Goal: Task Accomplishment & Management: Use online tool/utility

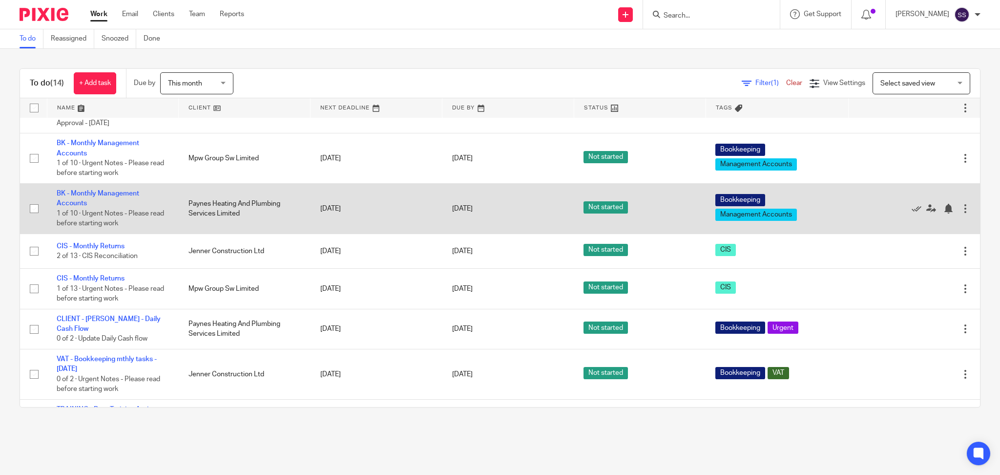
scroll to position [301, 0]
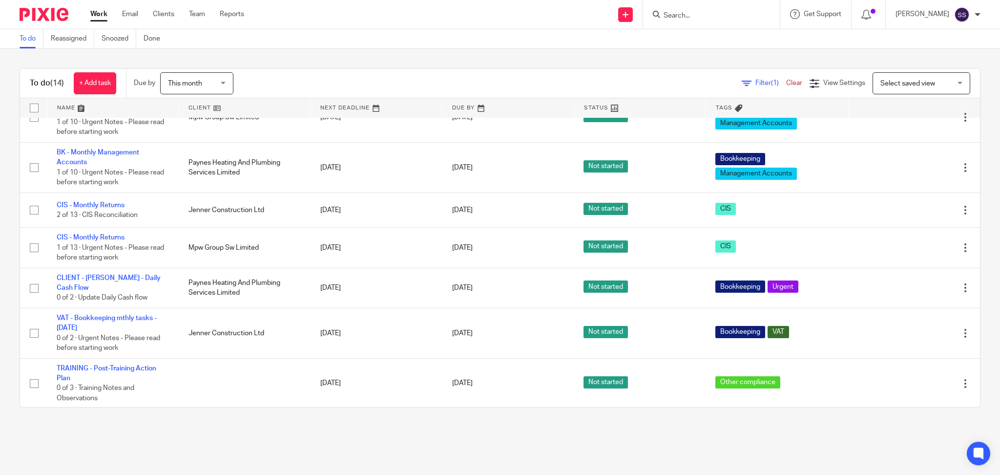
click at [694, 12] on input "Search" at bounding box center [707, 16] width 88 height 9
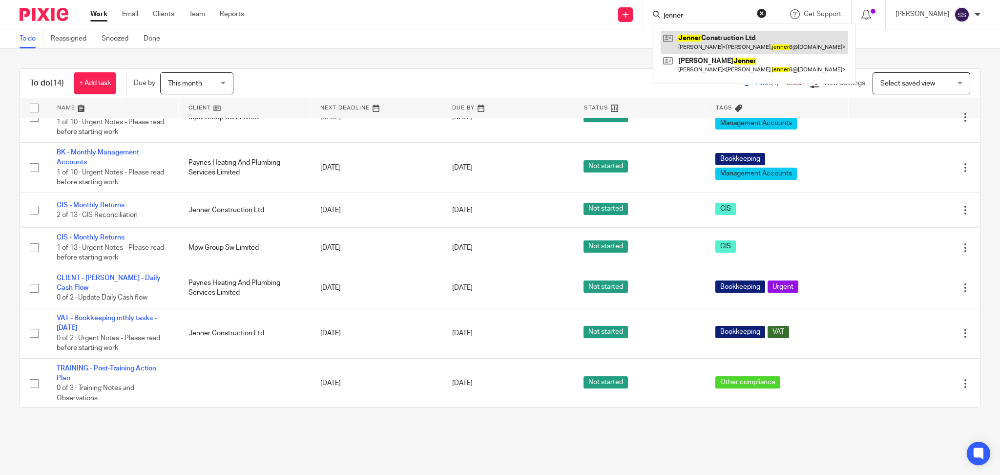
type input "jenner"
click at [736, 35] on link at bounding box center [754, 42] width 187 height 22
click at [738, 45] on link at bounding box center [754, 42] width 187 height 22
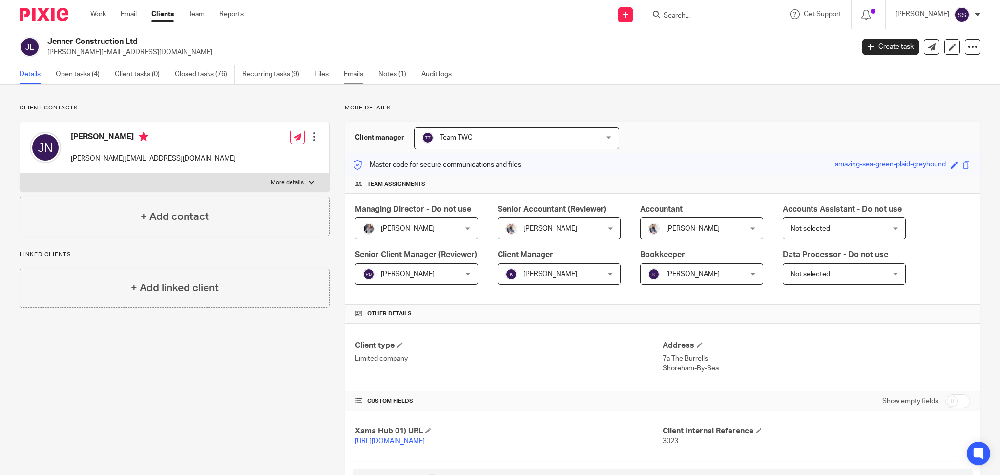
click at [352, 74] on link "Emails" at bounding box center [357, 74] width 27 height 19
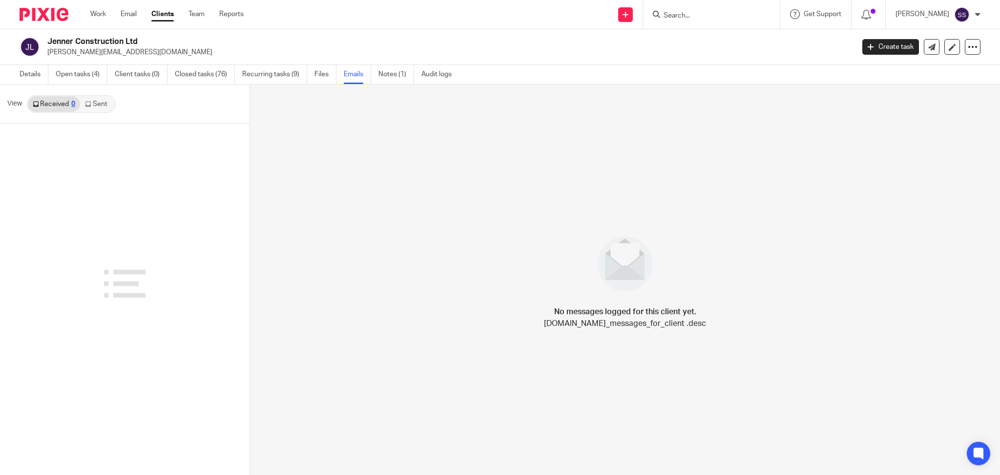
click at [105, 98] on link "Sent" at bounding box center [97, 104] width 34 height 16
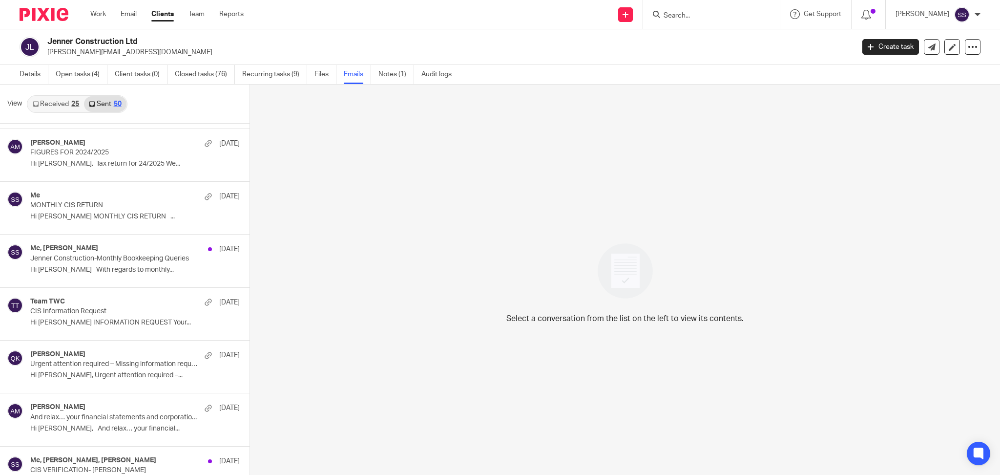
scroll to position [1692, 0]
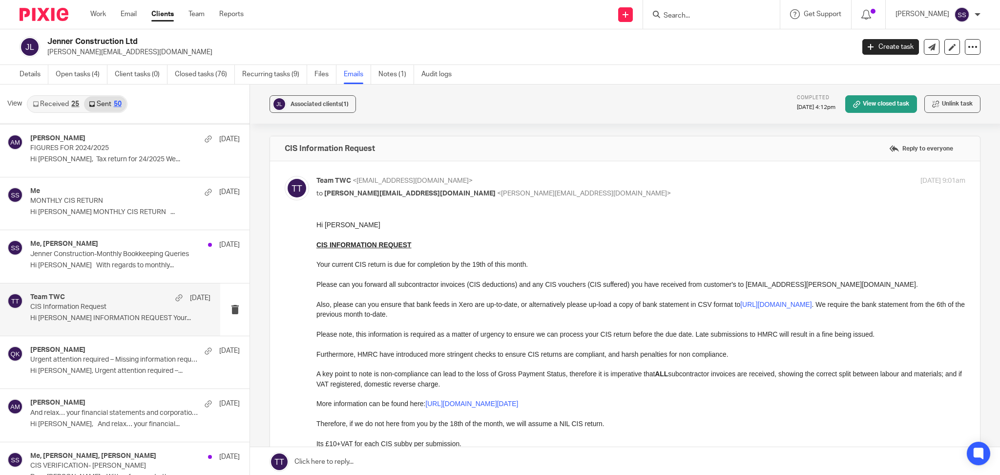
scroll to position [0, 0]
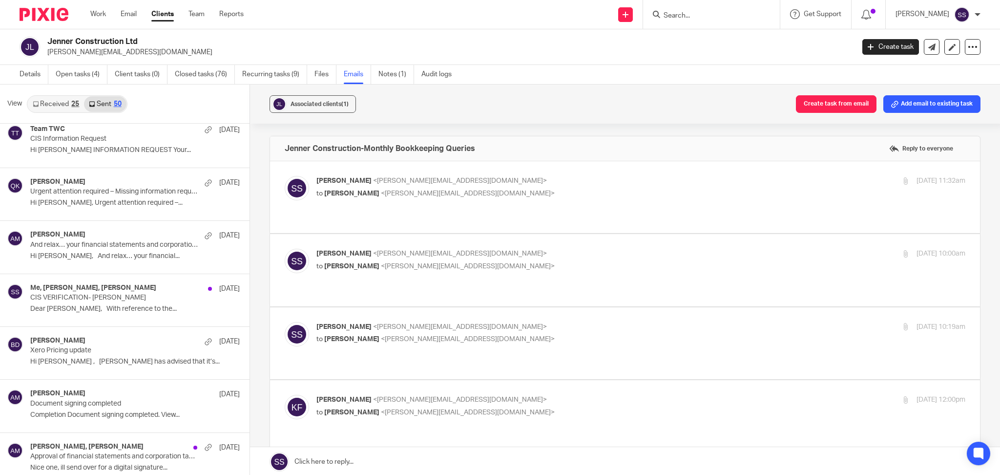
scroll to position [1888, 0]
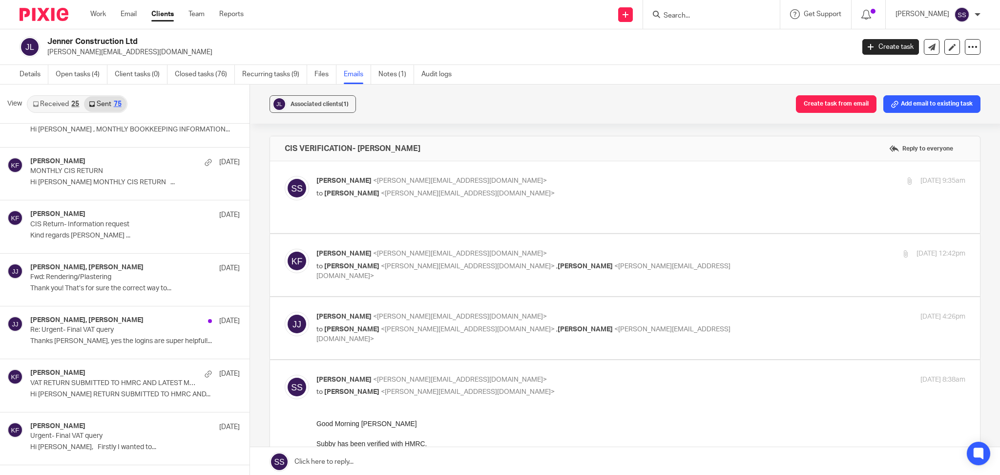
scroll to position [2781, 0]
click at [92, 331] on p "Re: Urgent- Final VAT query" at bounding box center [102, 328] width 144 height 8
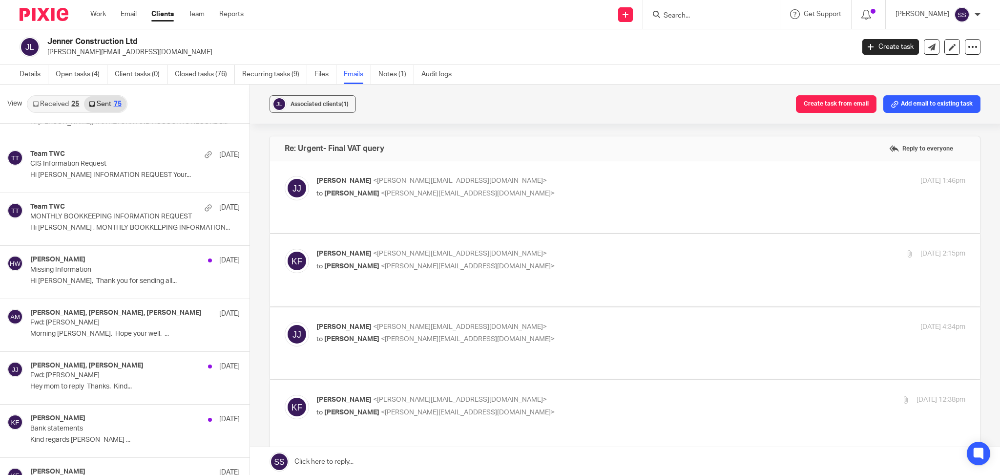
scroll to position [3172, 0]
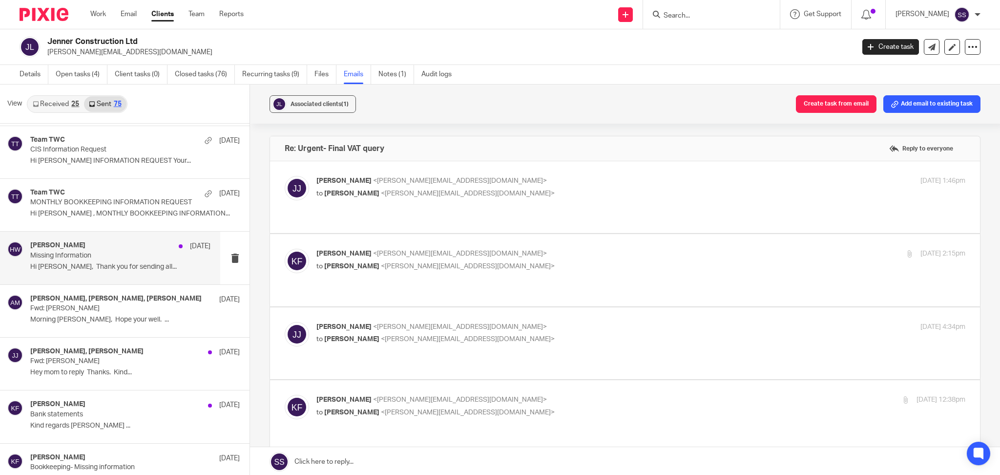
click at [99, 264] on div "Hannah Whitham 29 Apr Missing Information Hi James, Thank you for sending all..." at bounding box center [120, 257] width 180 height 33
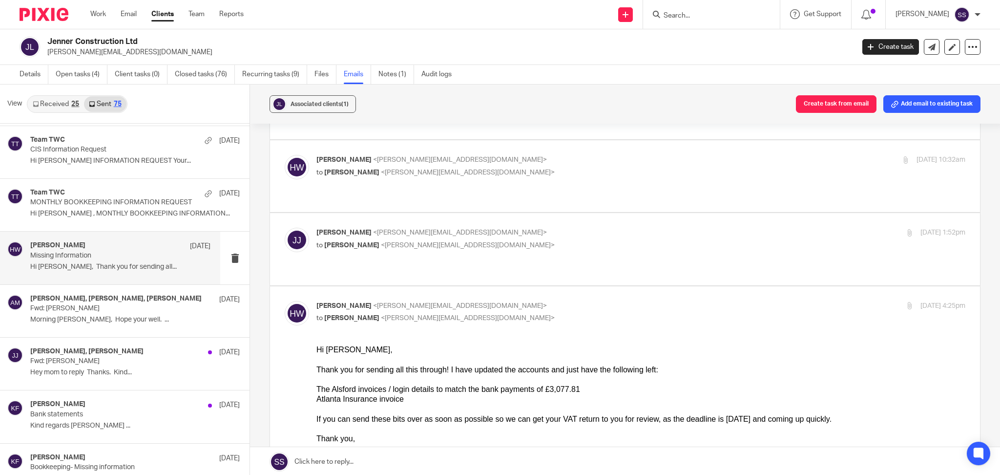
scroll to position [310, 0]
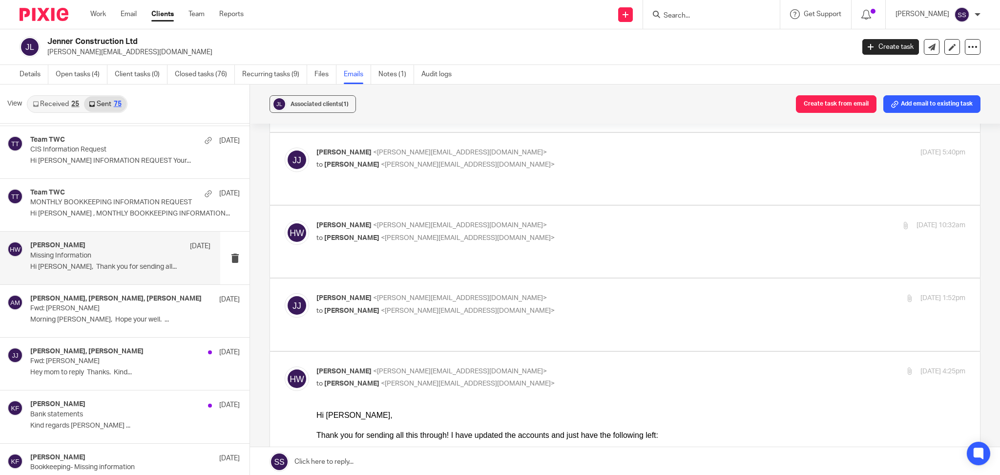
drag, startPoint x: 582, startPoint y: 254, endPoint x: 577, endPoint y: 261, distance: 9.0
click at [583, 293] on div "James Jenner <james.jenner8@me.com> to Hannah Whitham <hannah@togetherwecount.c…" at bounding box center [532, 304] width 433 height 22
checkbox input "true"
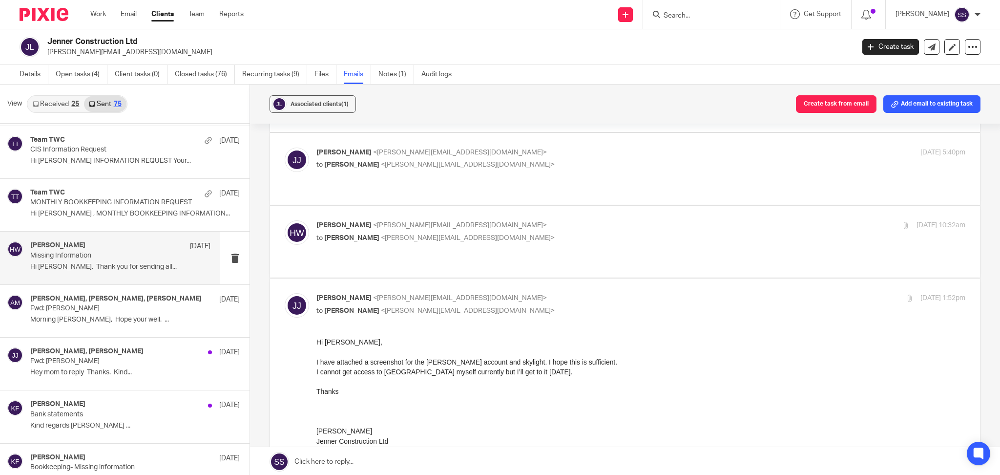
scroll to position [0, 0]
click at [526, 233] on p "to James Jenner <james.jenner8@me.com>" at bounding box center [532, 238] width 433 height 10
checkbox input "true"
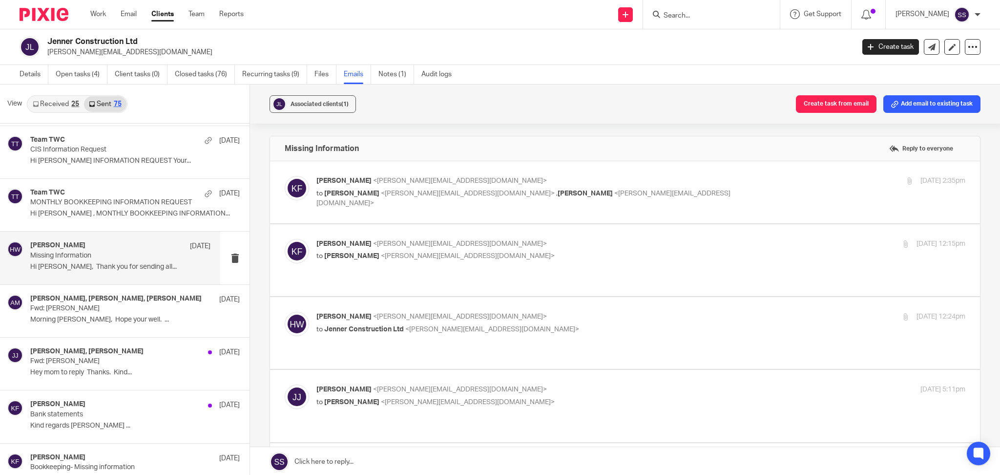
click at [602, 200] on div "Kim Faulkner <kim@togetherwecount.co.uk> to James Jenner <james.jenner8@me.com>…" at bounding box center [640, 192] width 649 height 33
checkbox input "true"
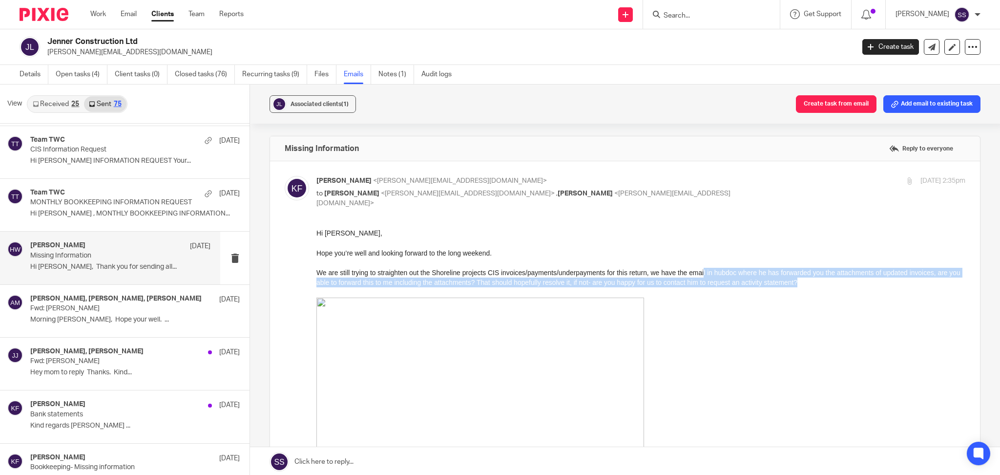
drag, startPoint x: 761, startPoint y: 268, endPoint x: 835, endPoint y: 279, distance: 75.5
click at [835, 279] on p "We are still trying to straighten out the Shoreline projects CIS invoices/payme…" at bounding box center [640, 277] width 649 height 20
click at [837, 283] on p "We are still trying to straighten out the Shoreline projects CIS invoices/payme…" at bounding box center [640, 277] width 649 height 20
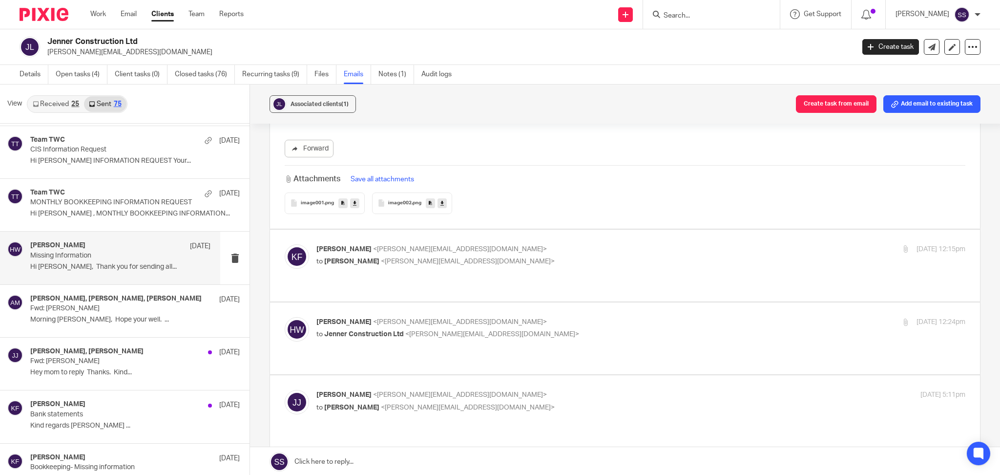
scroll to position [716, 0]
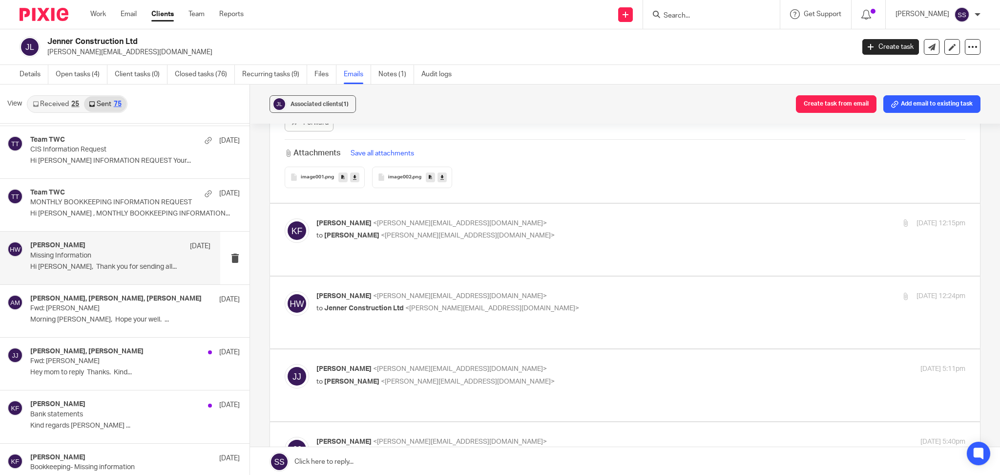
click at [541, 238] on p "to Hannah Whitham <hannah@togetherwecount.co.uk>" at bounding box center [532, 235] width 433 height 10
checkbox input "true"
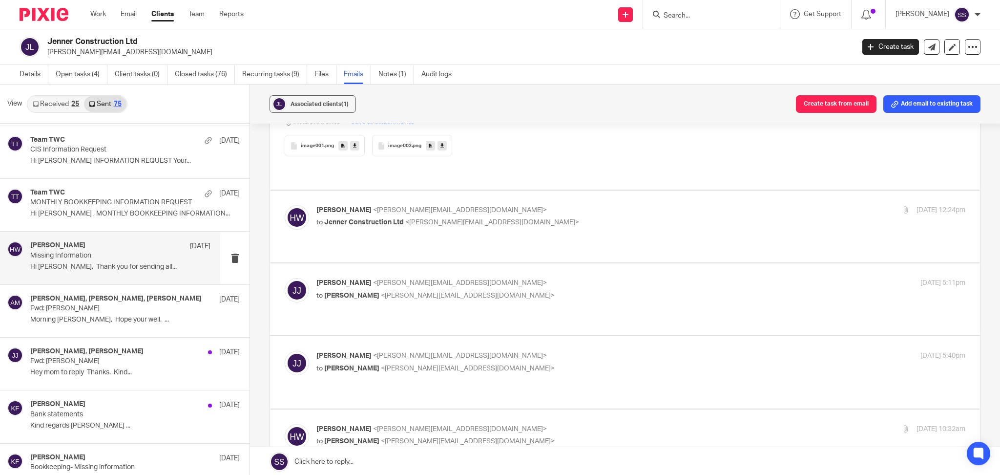
scroll to position [1953, 0]
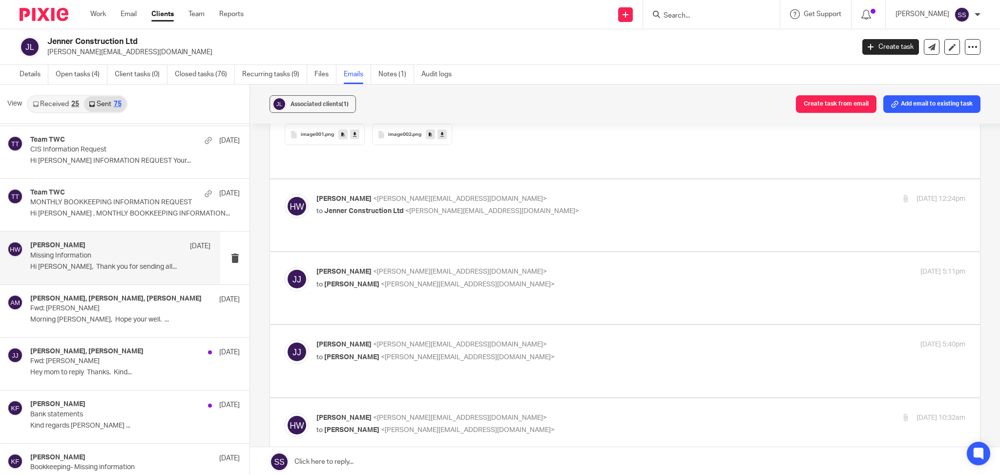
click at [553, 225] on label at bounding box center [625, 215] width 710 height 72
click at [285, 194] on input "checkbox" at bounding box center [284, 193] width 0 height 0
checkbox input "true"
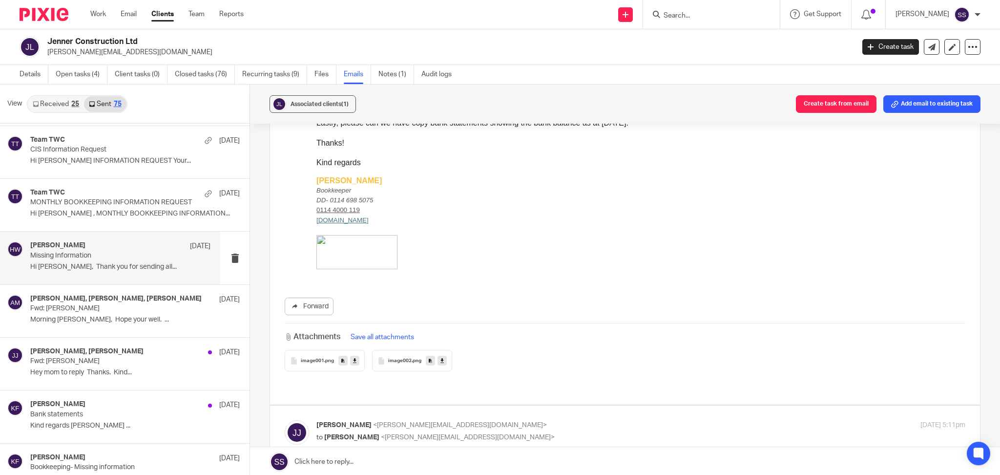
scroll to position [3255, 0]
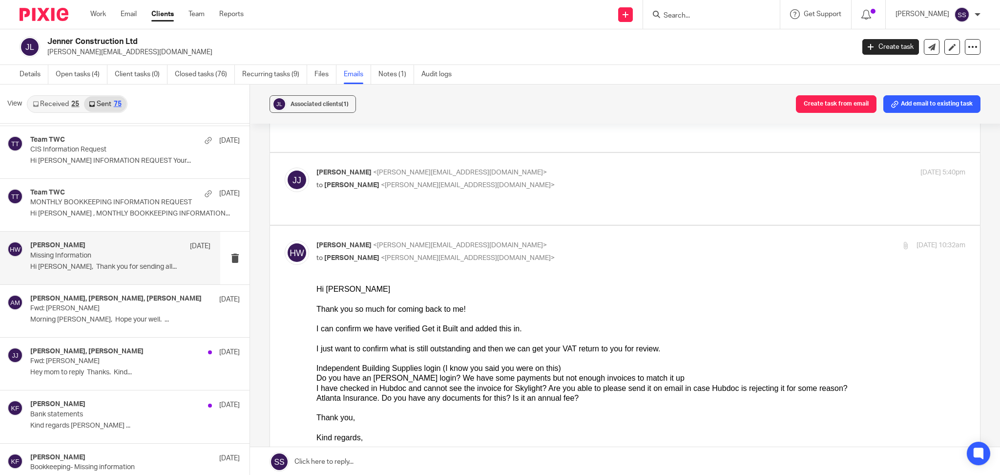
click at [53, 98] on link "Received 25" at bounding box center [56, 104] width 56 height 16
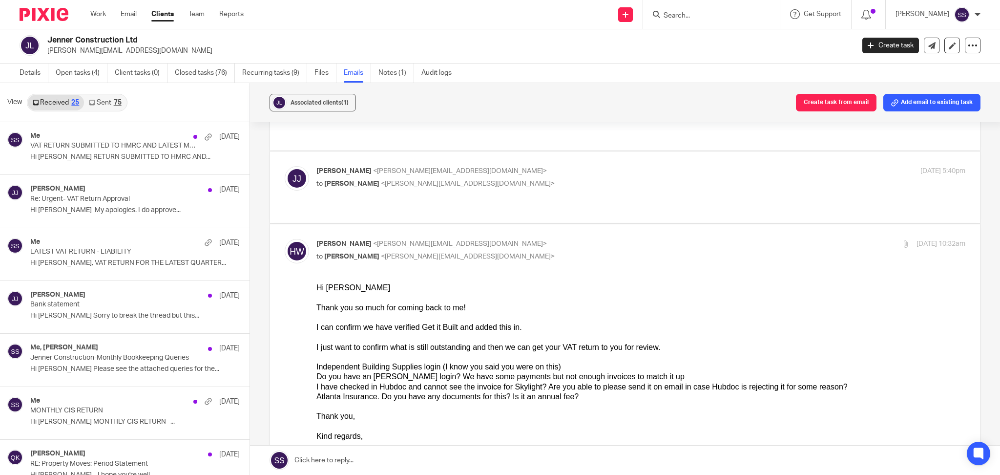
click at [52, 103] on link "Received 25" at bounding box center [56, 103] width 56 height 16
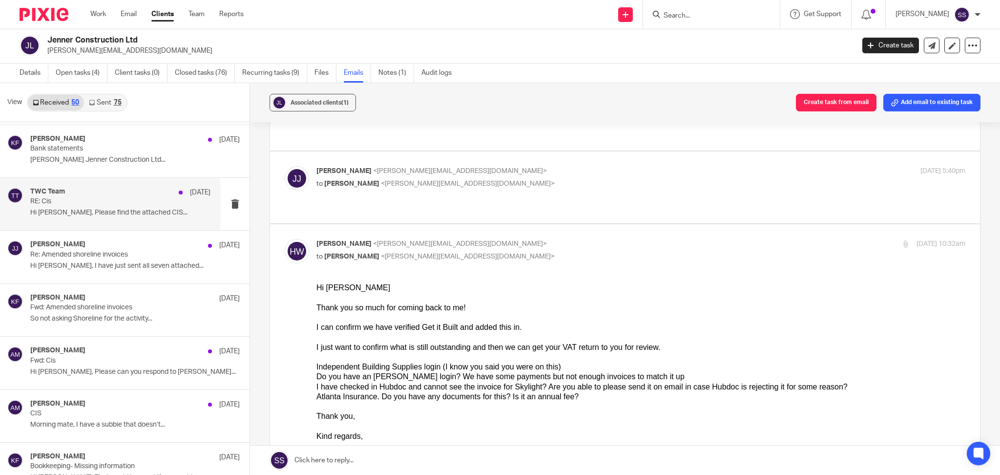
scroll to position [1410, 0]
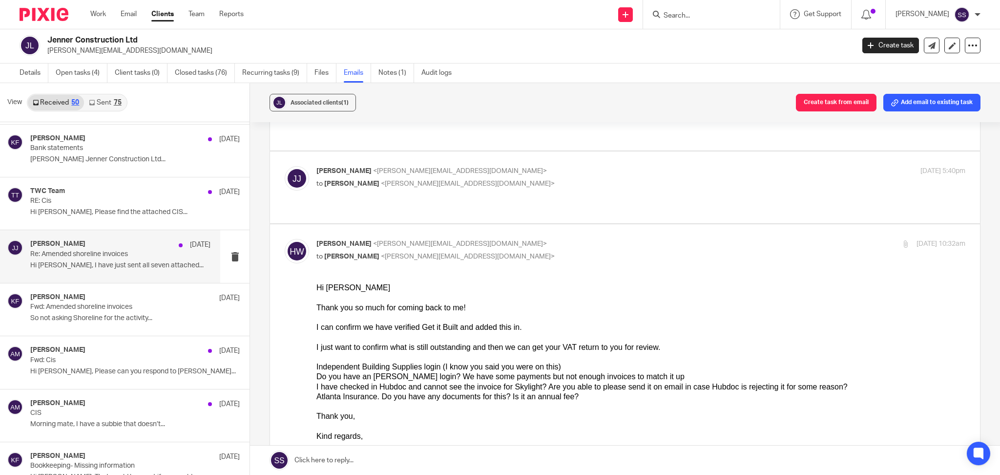
click at [93, 263] on p "Hi Kim, I have just sent all seven attached..." at bounding box center [120, 265] width 180 height 8
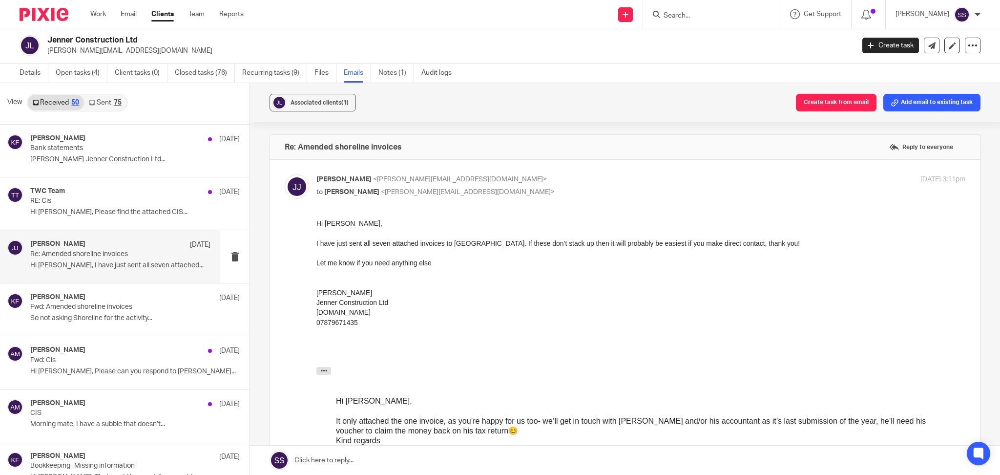
scroll to position [0, 0]
click at [88, 303] on div "Kim Faulkner 17 Apr" at bounding box center [120, 298] width 180 height 10
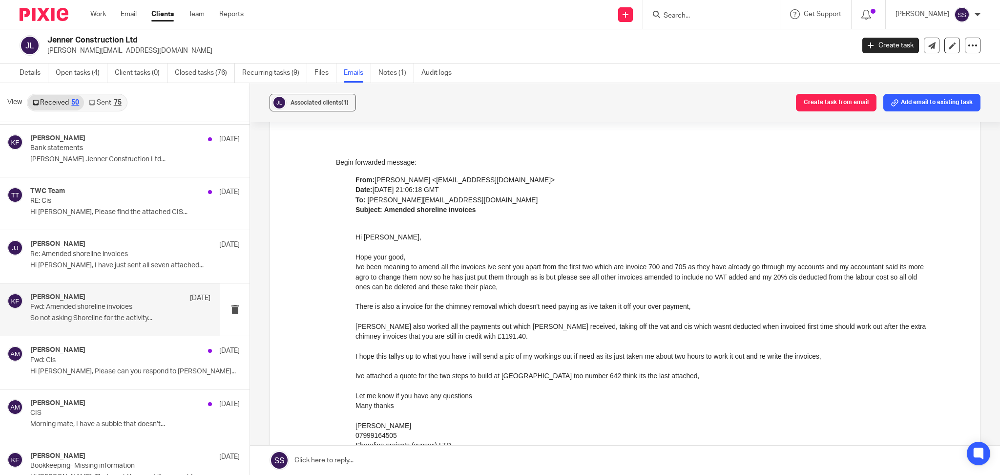
scroll to position [718, 0]
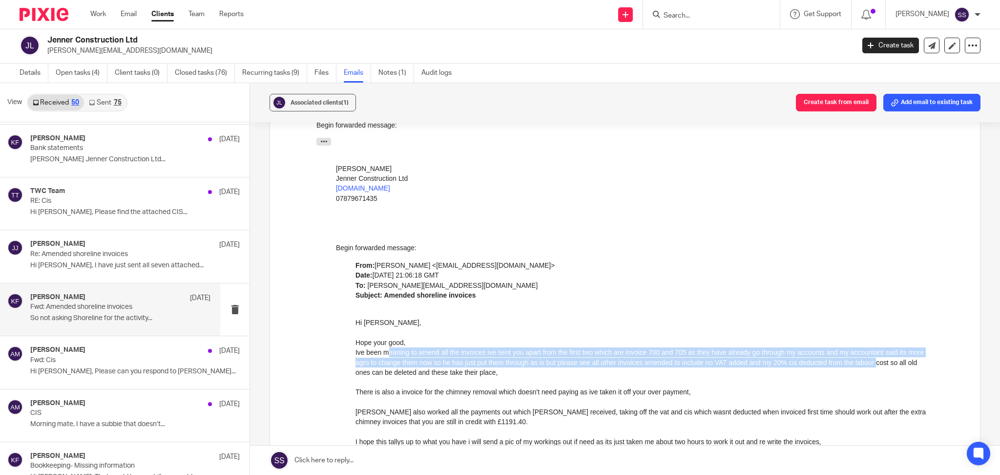
drag, startPoint x: 386, startPoint y: 351, endPoint x: 893, endPoint y: 358, distance: 507.3
click at [893, 358] on span "Ive been meaning to amend all the invoices ive sent you apart from the first tw…" at bounding box center [639, 362] width 568 height 28
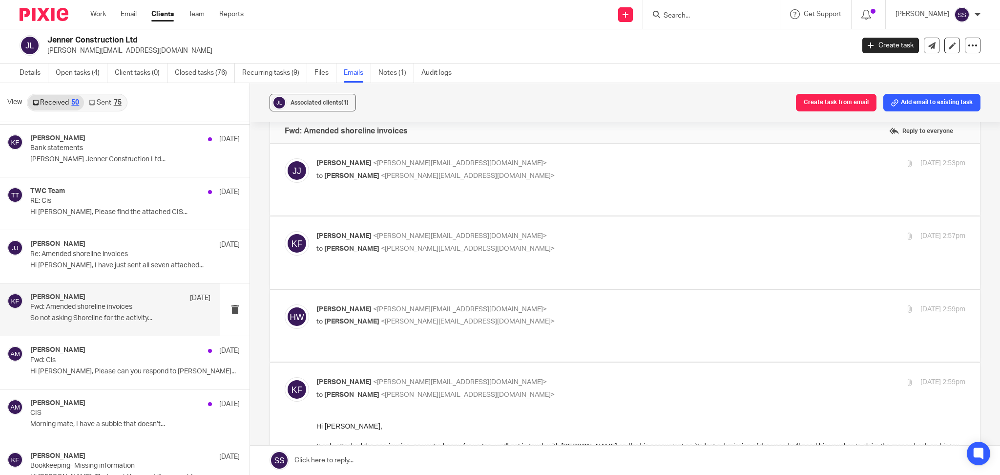
scroll to position [2, 0]
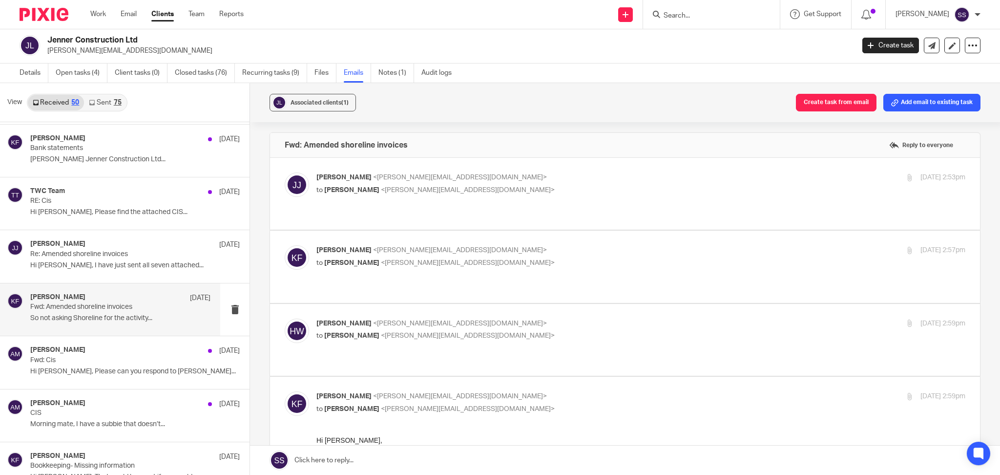
click at [500, 318] on div "Hannah Whitham <hannah@togetherwecount.co.uk> to Kim Faulkner <kim@togetherweco…" at bounding box center [625, 339] width 681 height 42
click at [492, 318] on div "Hannah Whitham <hannah@togetherwecount.co.uk> to Kim Faulkner <kim@togetherweco…" at bounding box center [532, 329] width 433 height 22
checkbox input "true"
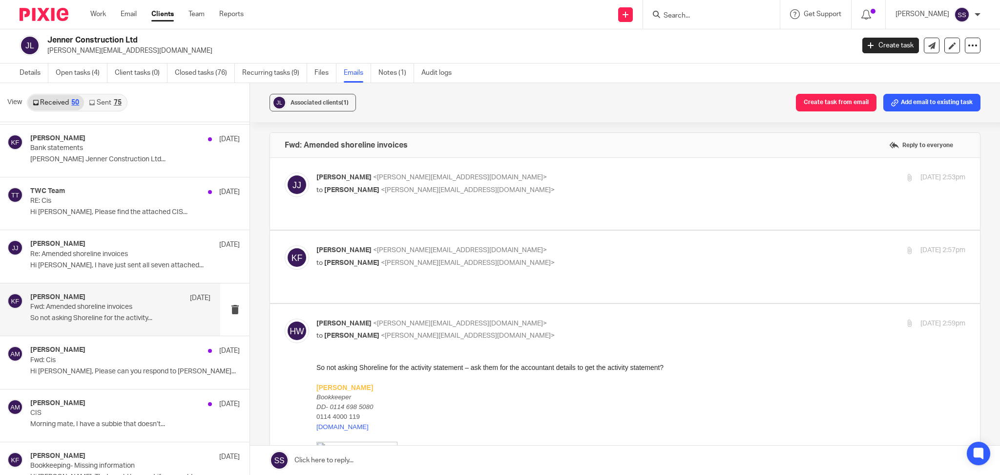
scroll to position [0, 0]
click at [532, 264] on label at bounding box center [625, 266] width 710 height 72
click at [285, 245] on input "checkbox" at bounding box center [284, 245] width 0 height 0
checkbox input "true"
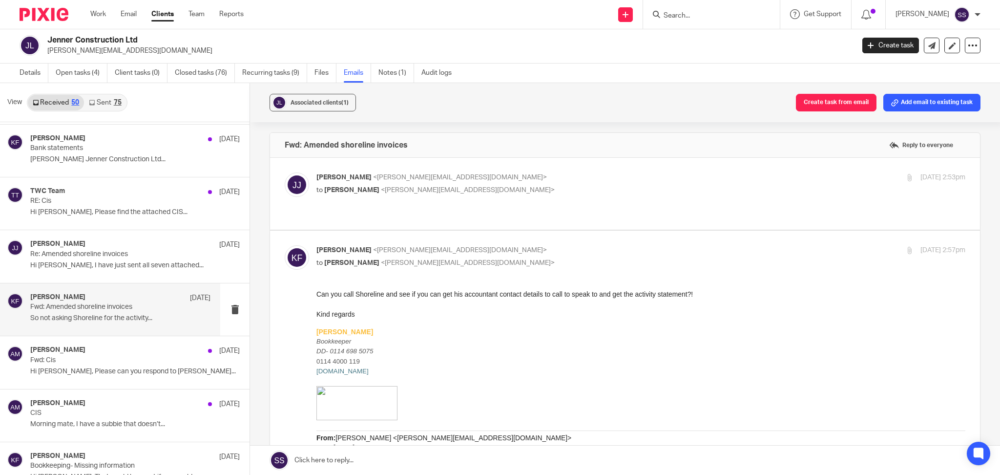
click at [525, 189] on p "to Kim Faulkner <kim@togetherwecount.co.uk>" at bounding box center [532, 190] width 433 height 10
checkbox input "true"
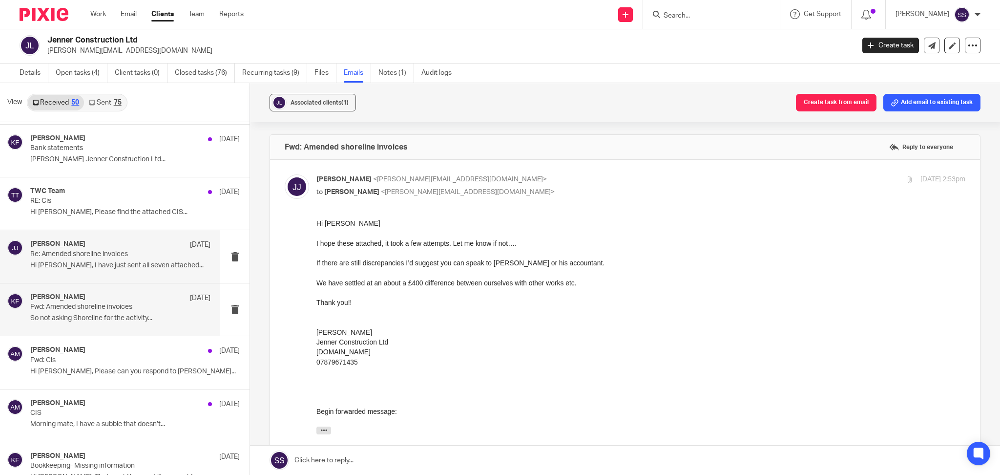
click at [100, 261] on div "James Jenner 17 Apr Re: Amended shoreline invoices Hi Kim, I have just sent all…" at bounding box center [120, 256] width 180 height 33
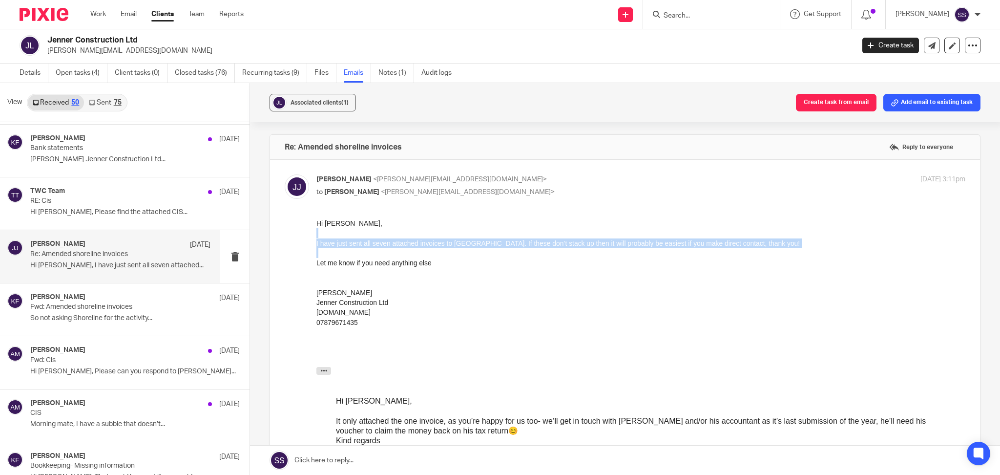
drag, startPoint x: 352, startPoint y: 235, endPoint x: 727, endPoint y: 250, distance: 375.7
click at [723, 272] on div at bounding box center [640, 273] width 649 height 10
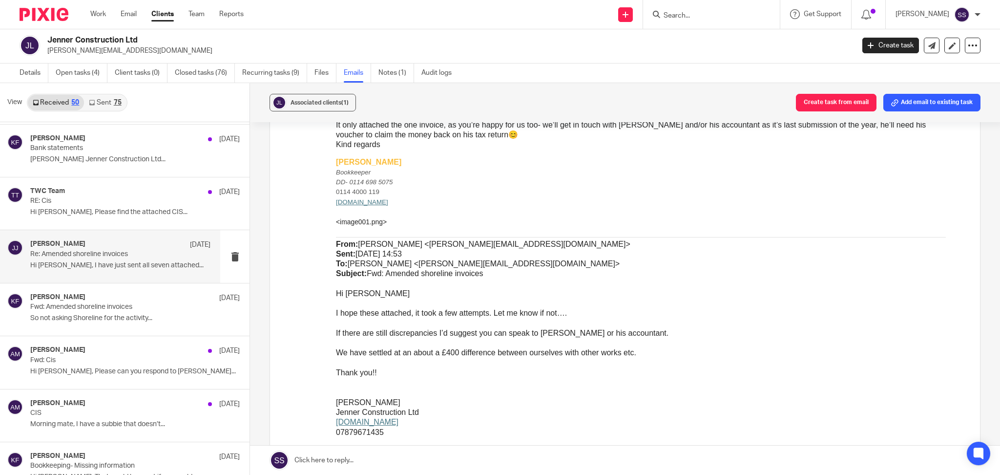
scroll to position [325, 0]
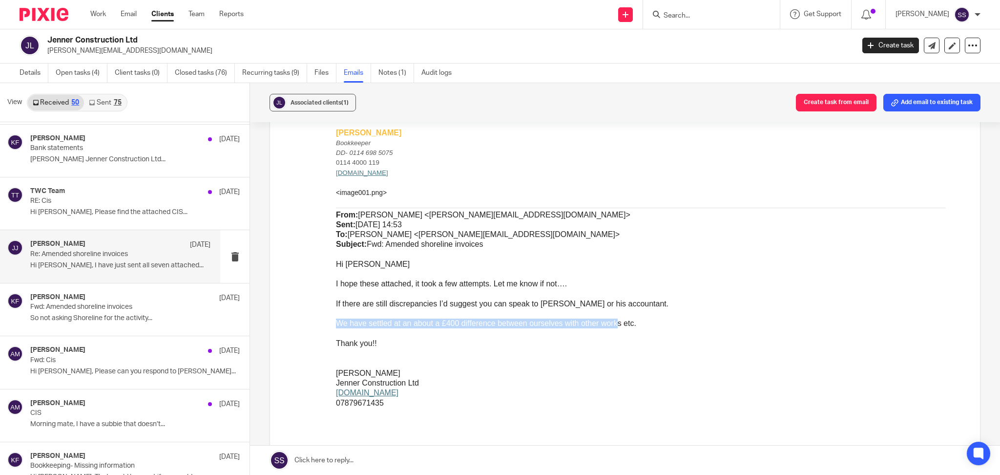
drag, startPoint x: 378, startPoint y: 318, endPoint x: 616, endPoint y: 323, distance: 237.8
click at [616, 323] on p "We have settled at an about a £400 difference between ourselves with other work…" at bounding box center [641, 323] width 610 height 10
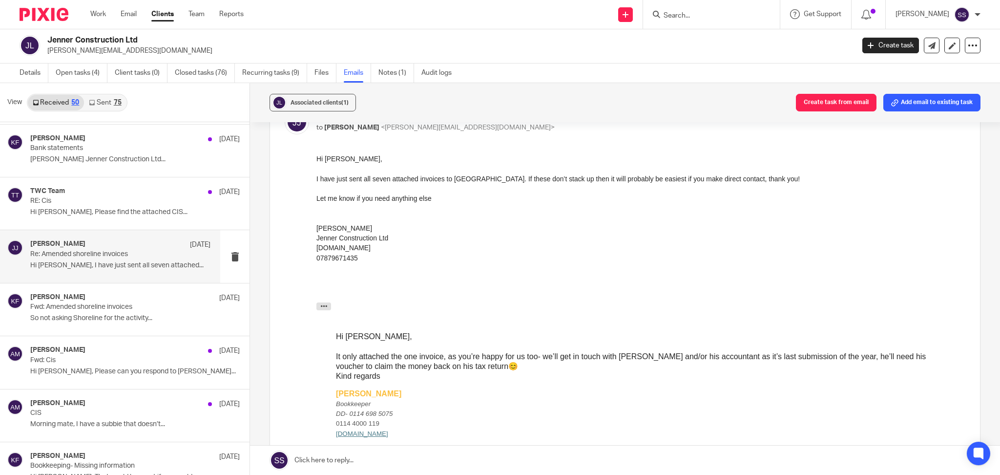
scroll to position [0, 0]
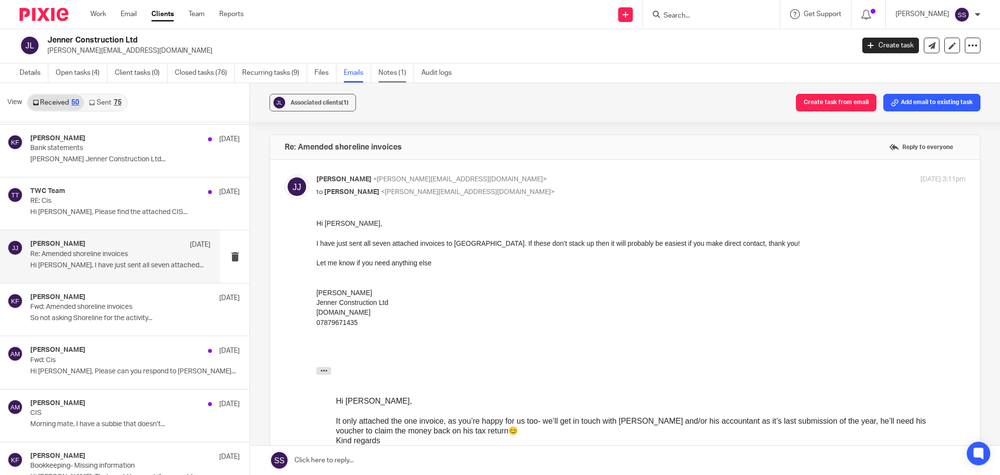
click at [399, 71] on link "Notes (1)" at bounding box center [396, 72] width 36 height 19
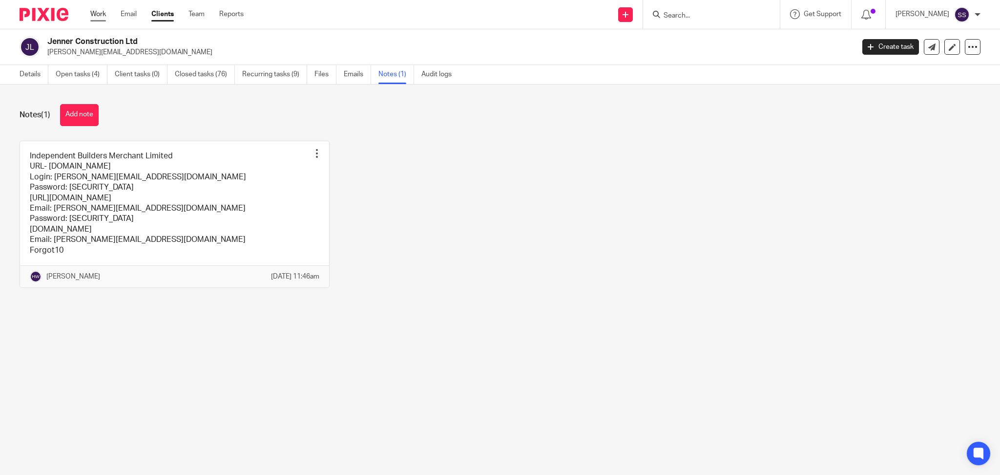
click at [95, 16] on link "Work" at bounding box center [98, 14] width 16 height 10
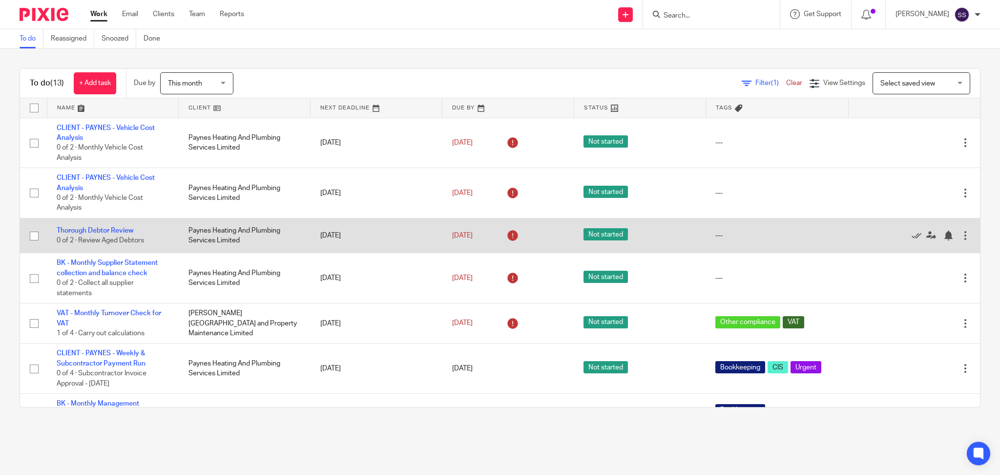
scroll to position [65, 0]
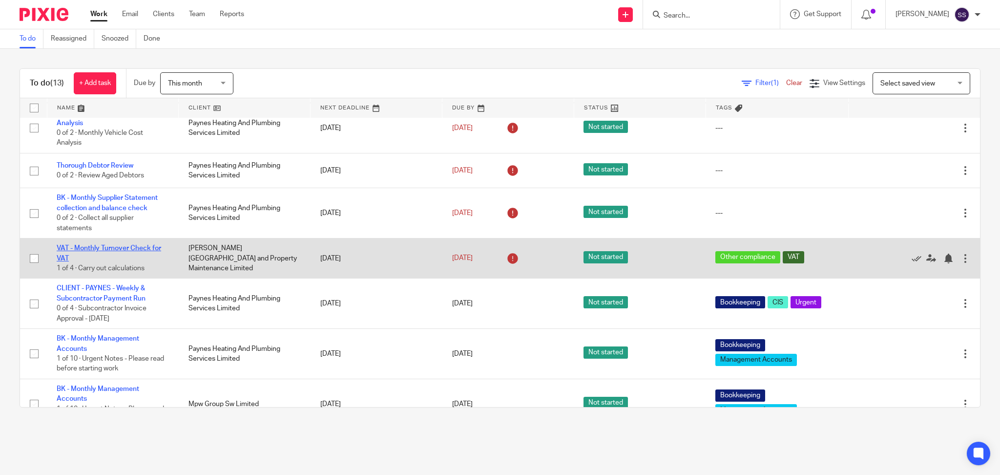
click at [143, 246] on link "VAT - Monthly Turnover Check for VAT" at bounding box center [109, 253] width 104 height 17
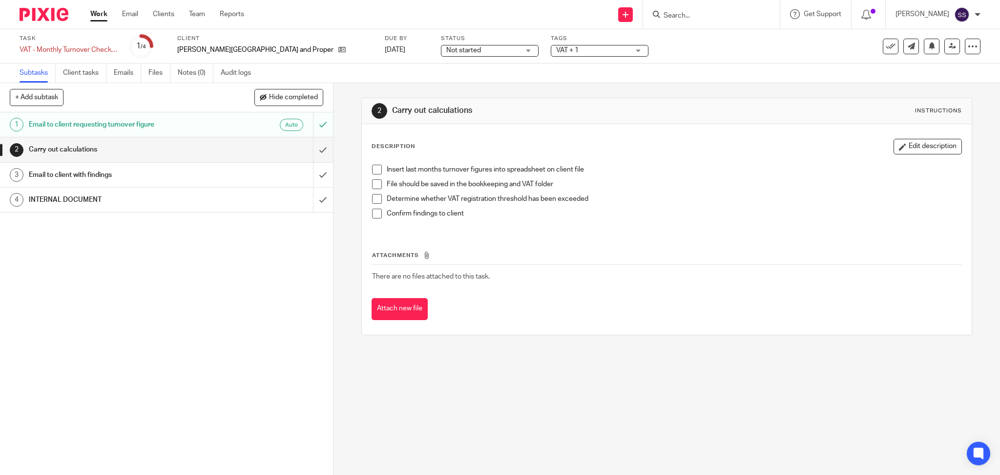
click at [163, 146] on h1 "Carry out calculations" at bounding box center [120, 149] width 183 height 15
click at [373, 168] on span at bounding box center [377, 170] width 10 height 10
click at [372, 180] on span at bounding box center [377, 184] width 10 height 10
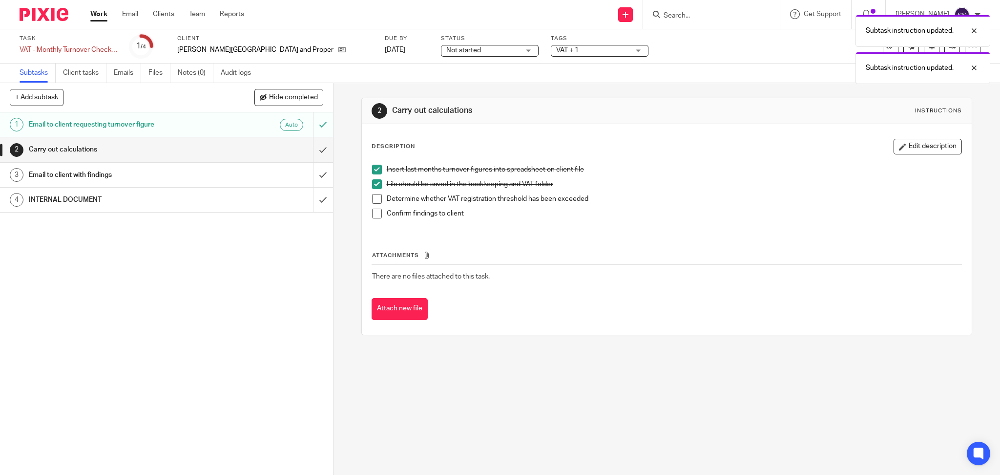
click at [372, 200] on span at bounding box center [377, 199] width 10 height 10
click at [144, 168] on h1 "Email to client with findings" at bounding box center [120, 174] width 183 height 15
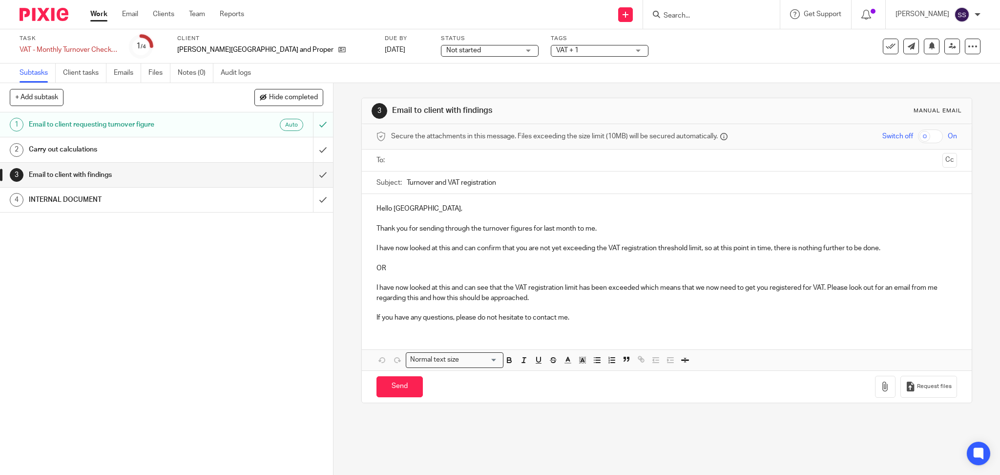
click at [241, 268] on div "1 Email to client requesting turnover figure Auto 2 Carry out calculations 3 Em…" at bounding box center [166, 293] width 333 height 362
click at [203, 196] on div "INTERNAL DOCUMENT" at bounding box center [166, 199] width 274 height 15
